Goal: Complete application form

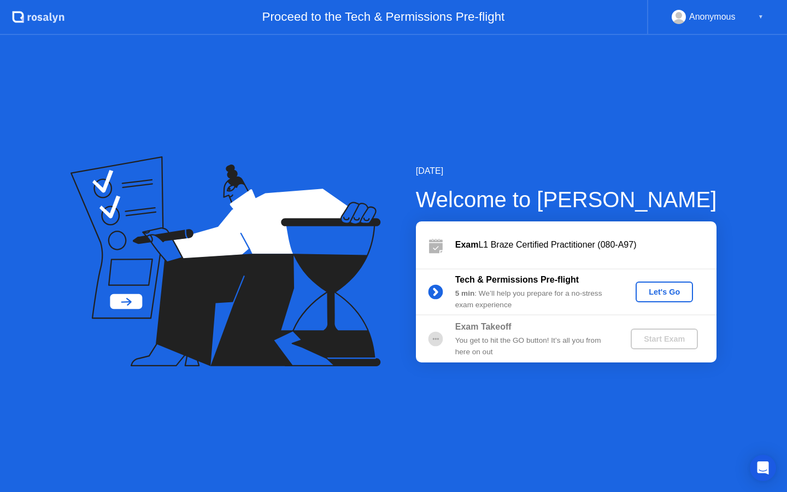
click at [654, 293] on div "Let's Go" at bounding box center [664, 291] width 49 height 9
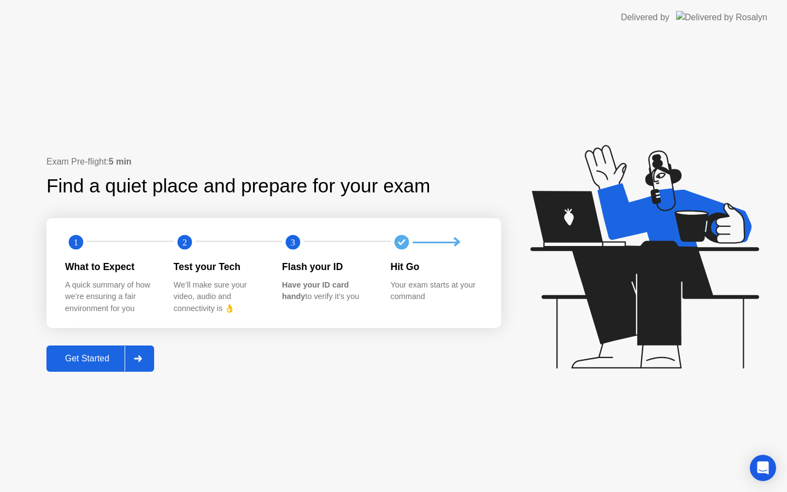
click at [103, 358] on div "Get Started" at bounding box center [87, 359] width 75 height 10
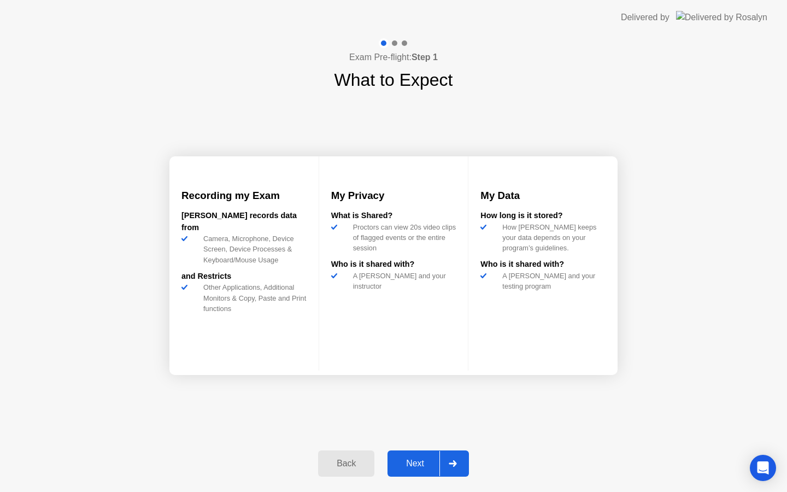
click at [422, 458] on div "Next" at bounding box center [415, 463] width 49 height 10
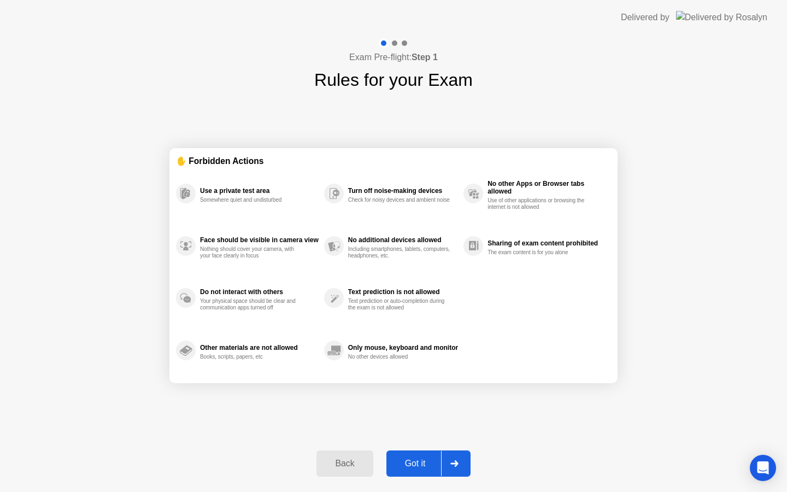
click at [421, 458] on div "Got it" at bounding box center [415, 463] width 51 height 10
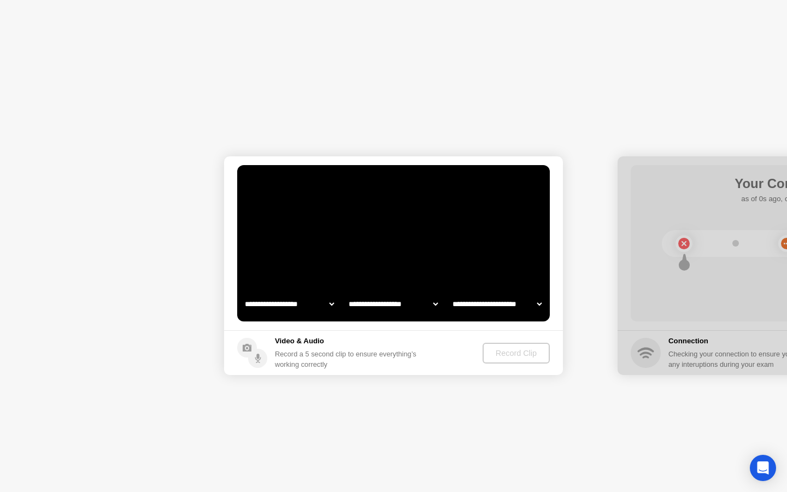
select select "**********"
select select "*******"
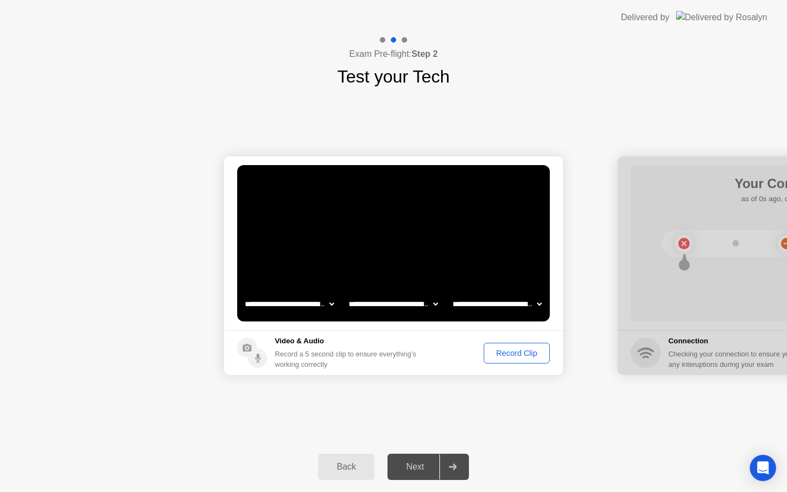
click at [523, 353] on div "Record Clip" at bounding box center [516, 353] width 58 height 9
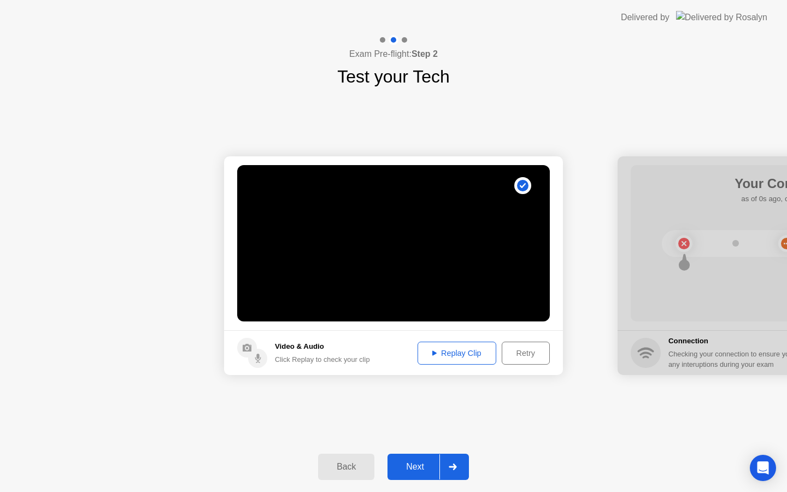
click at [424, 468] on div "Next" at bounding box center [415, 467] width 49 height 10
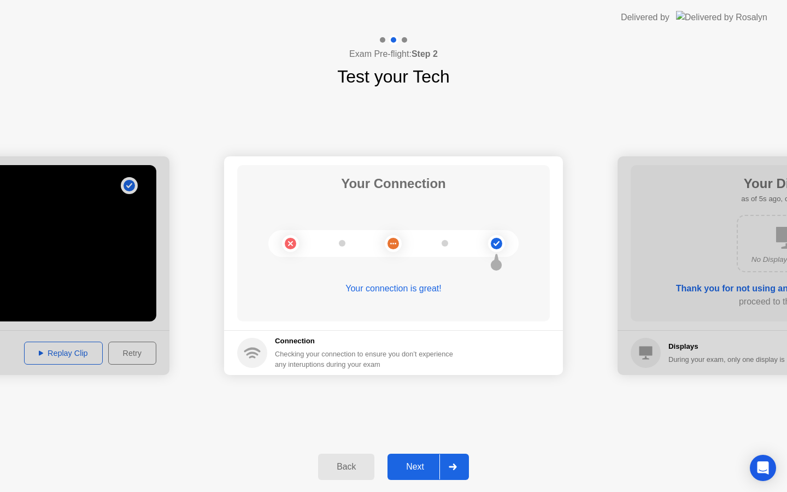
click at [419, 462] on div "Next" at bounding box center [415, 467] width 49 height 10
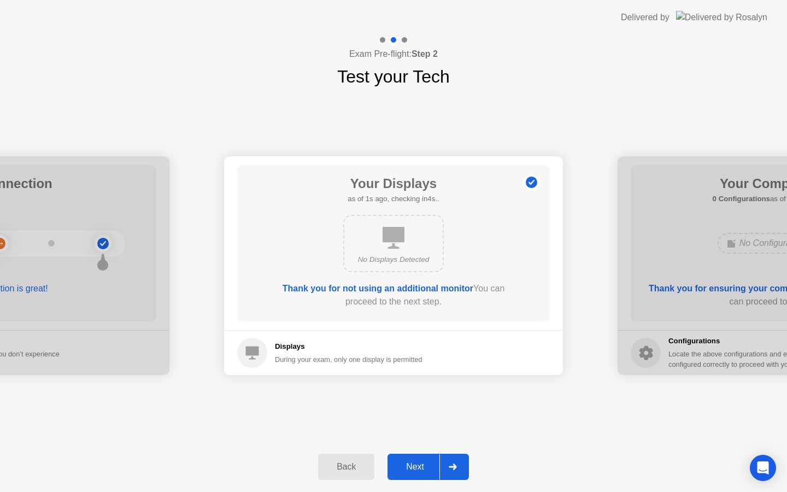
click at [422, 462] on div "Next" at bounding box center [415, 467] width 49 height 10
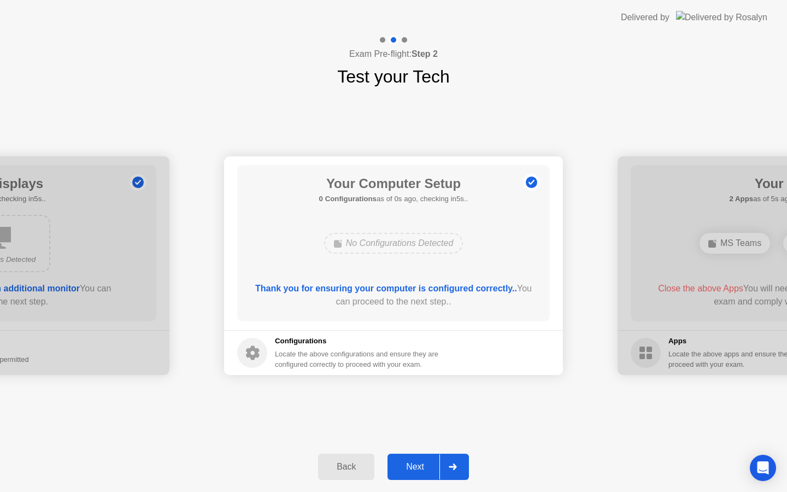
click at [422, 462] on div "Next" at bounding box center [415, 467] width 49 height 10
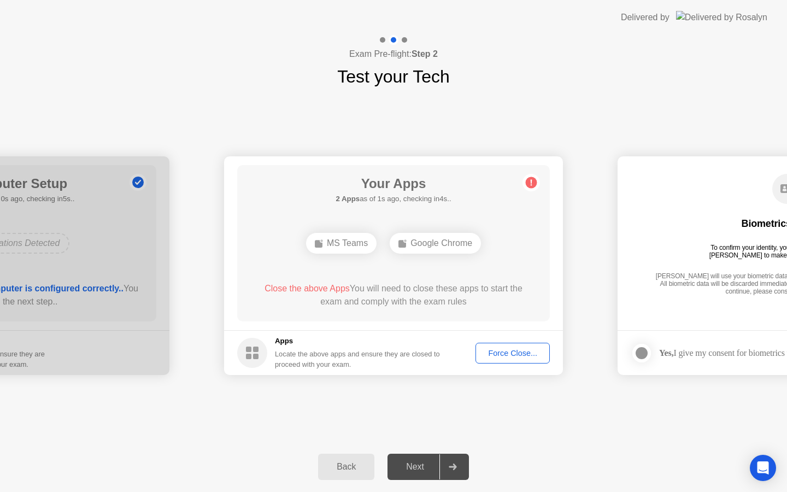
click at [513, 356] on div "Force Close..." at bounding box center [512, 353] width 67 height 9
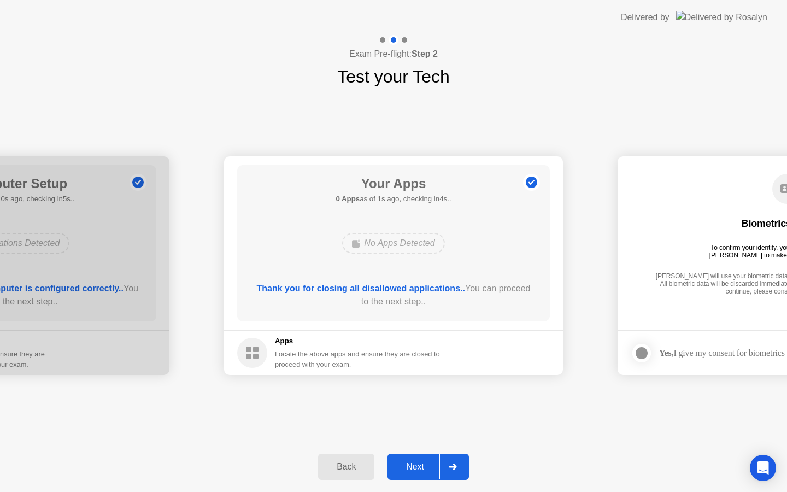
click at [415, 462] on div "Next" at bounding box center [415, 467] width 49 height 10
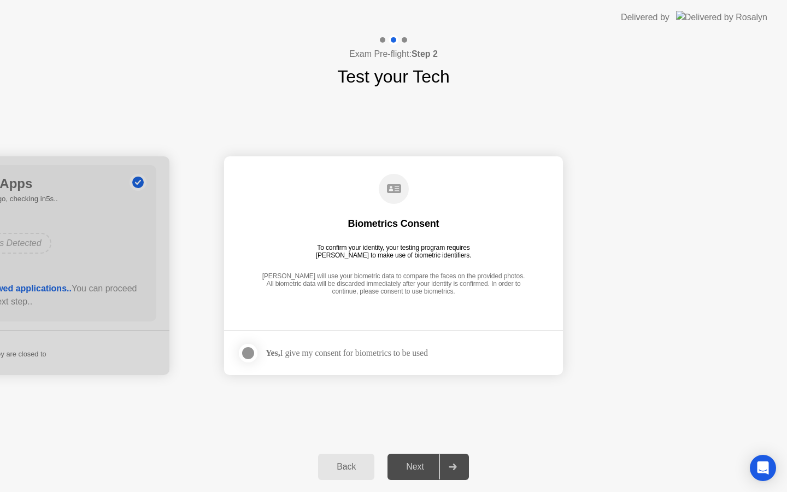
click at [261, 353] on label at bounding box center [251, 353] width 28 height 22
click at [424, 462] on div "Next" at bounding box center [415, 467] width 49 height 10
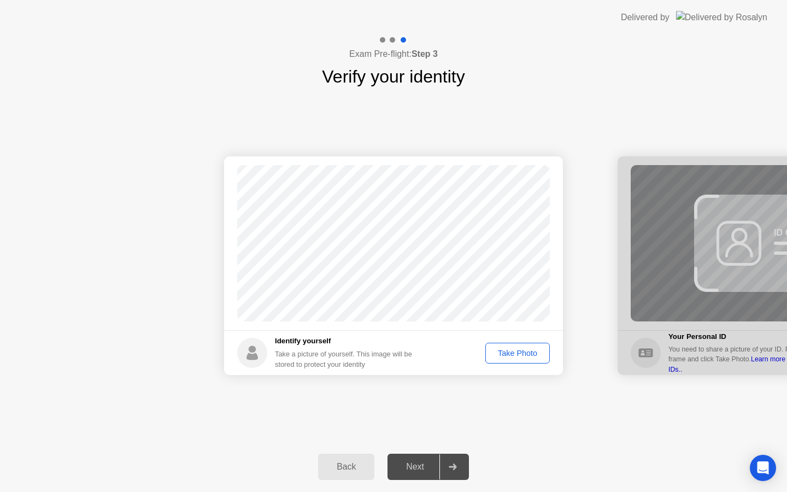
click at [520, 357] on div "Take Photo" at bounding box center [517, 353] width 57 height 9
click at [427, 469] on div "Next" at bounding box center [415, 467] width 49 height 10
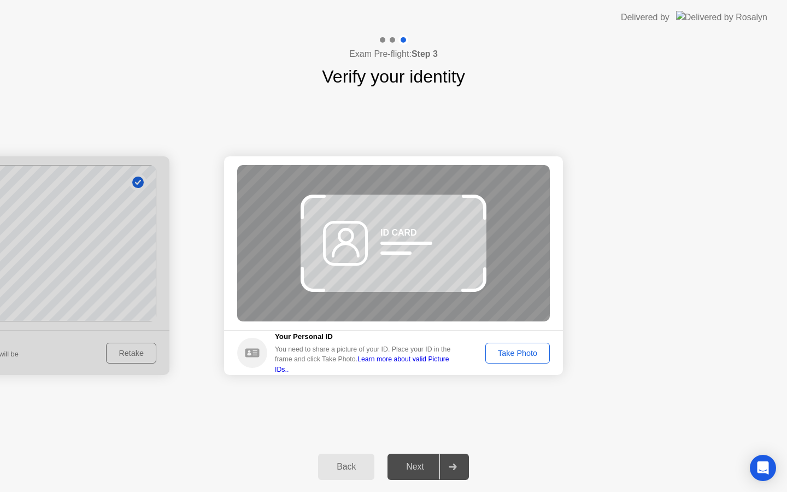
click at [351, 462] on div "Back" at bounding box center [346, 467] width 50 height 10
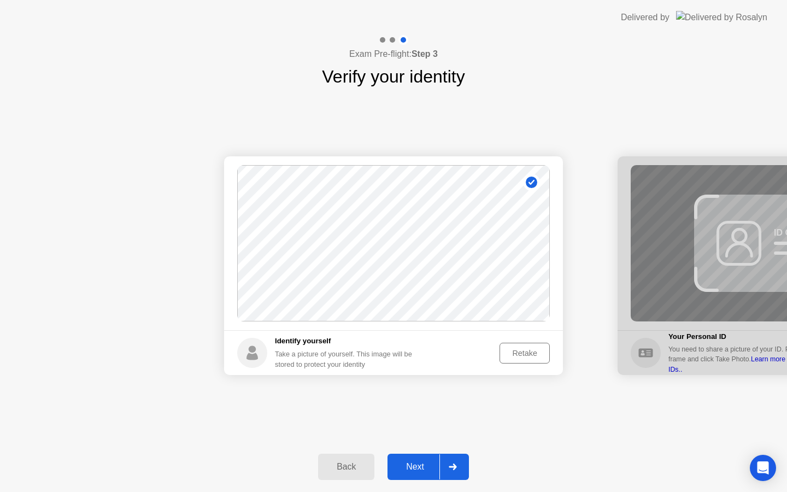
click at [544, 353] on div "Retake" at bounding box center [524, 353] width 43 height 9
click at [516, 354] on div "Take Photo" at bounding box center [517, 353] width 57 height 9
click at [409, 466] on div "Next" at bounding box center [415, 467] width 49 height 10
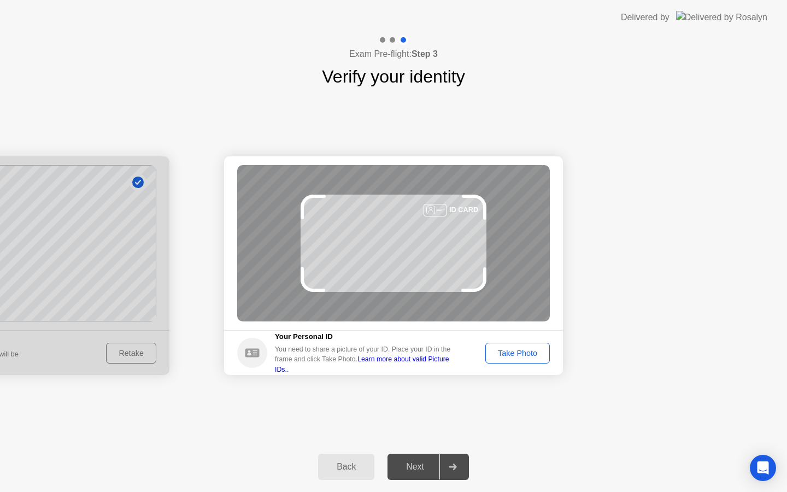
click at [516, 358] on button "Take Photo" at bounding box center [517, 353] width 64 height 21
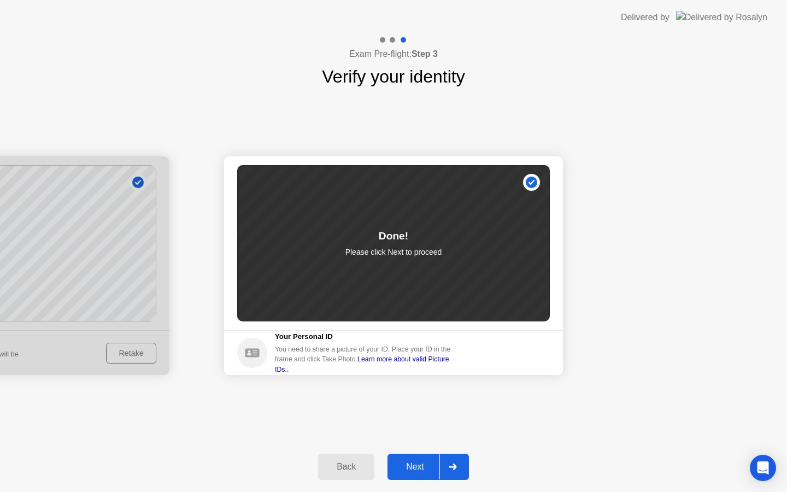
click at [405, 468] on div "Next" at bounding box center [415, 467] width 49 height 10
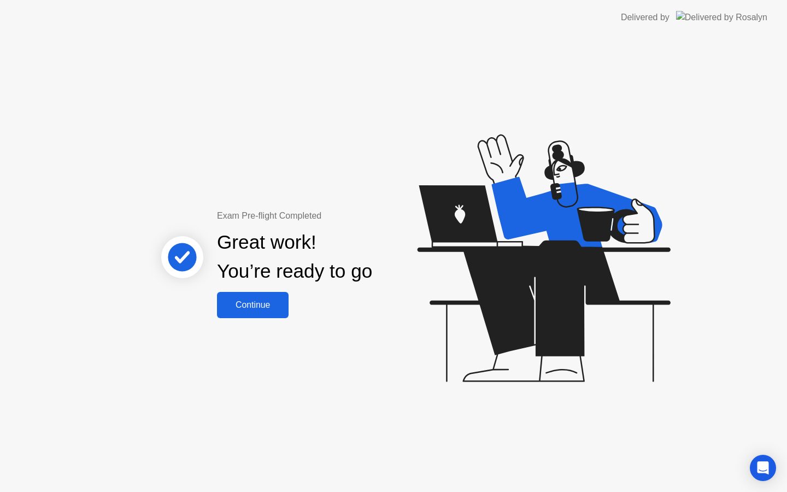
click at [275, 303] on div "Continue" at bounding box center [252, 305] width 65 height 10
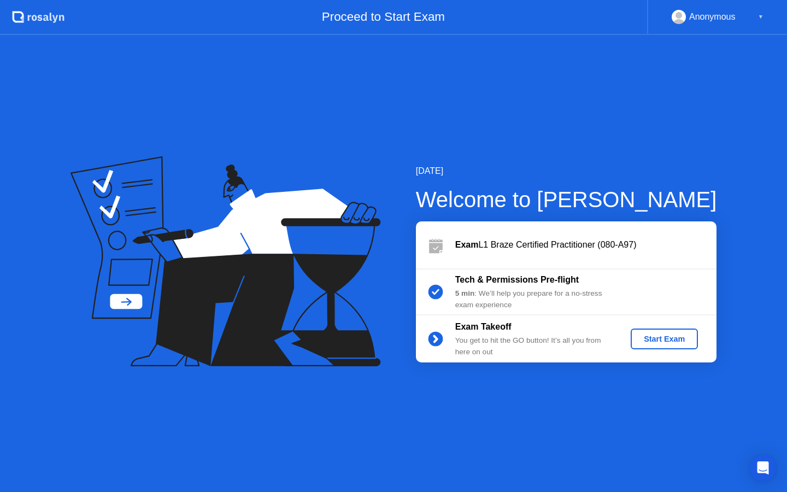
click at [671, 339] on div "Start Exam" at bounding box center [664, 338] width 58 height 9
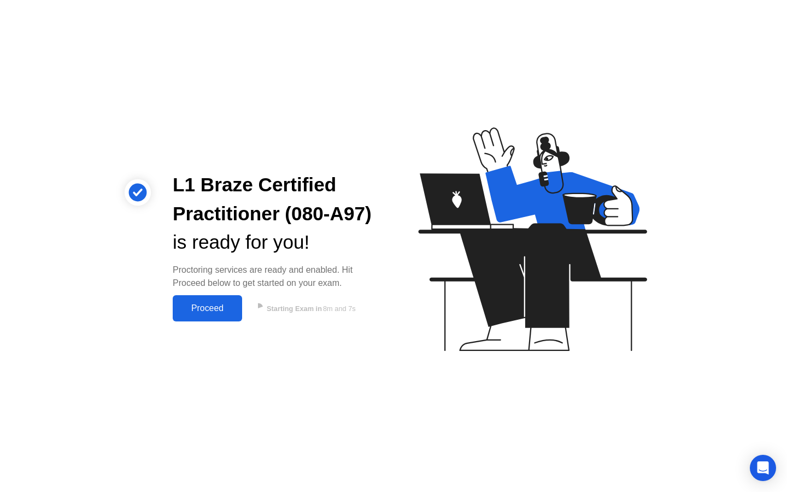
click at [220, 305] on div "Proceed" at bounding box center [207, 308] width 63 height 10
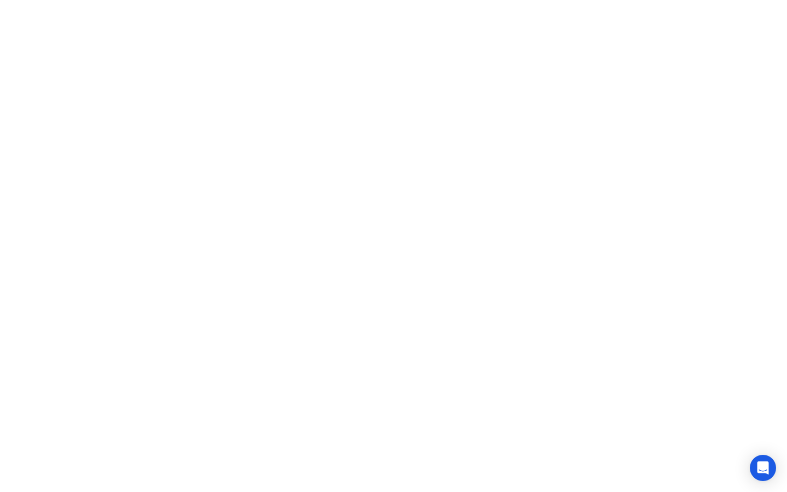
click icon
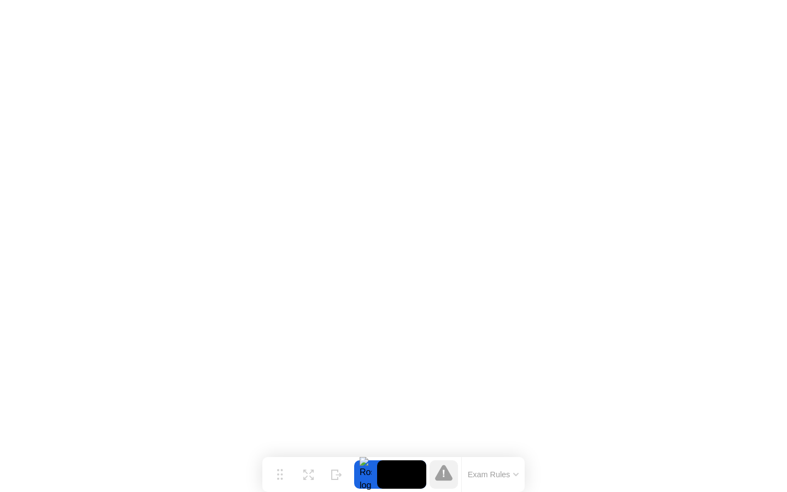
click at [448, 472] on icon at bounding box center [443, 473] width 17 height 16
